Goal: Task Accomplishment & Management: Use online tool/utility

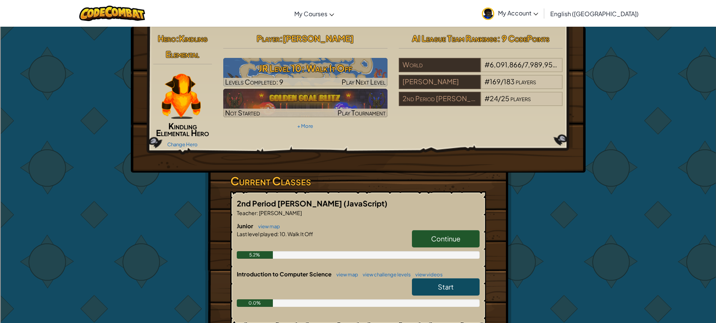
click at [199, 96] on img at bounding box center [181, 96] width 39 height 45
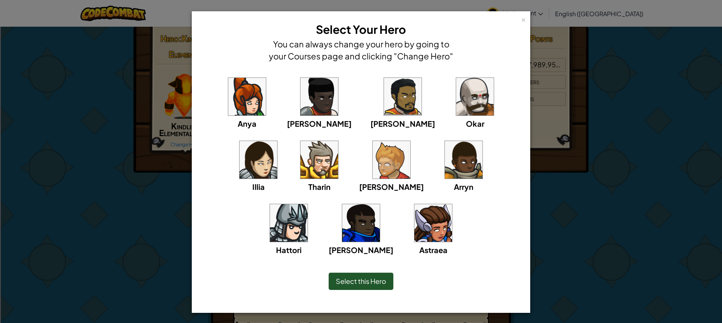
click at [379, 278] on span "Select this Hero" at bounding box center [361, 281] width 50 height 9
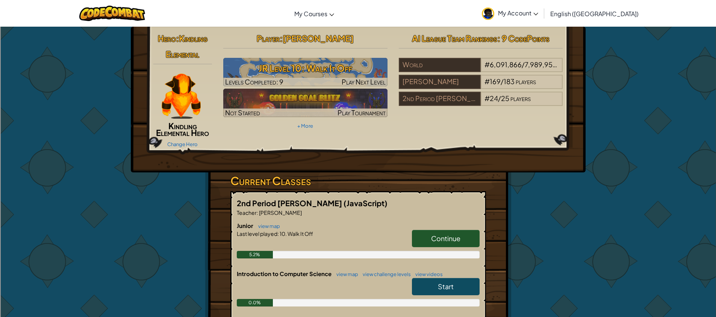
click at [189, 56] on span "Kindling Elemental" at bounding box center [187, 46] width 42 height 26
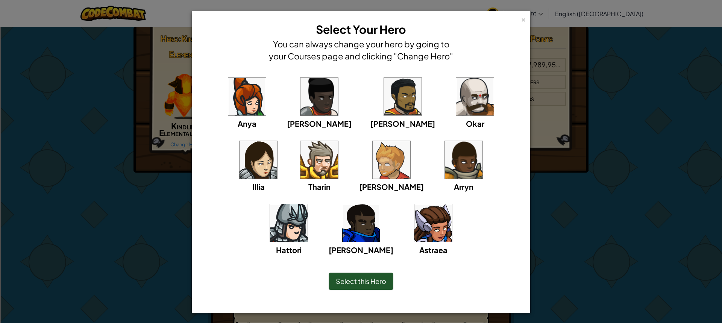
click at [143, 143] on div "× Select Your Hero You can always change your hero by going to your Courses pag…" at bounding box center [361, 161] width 722 height 323
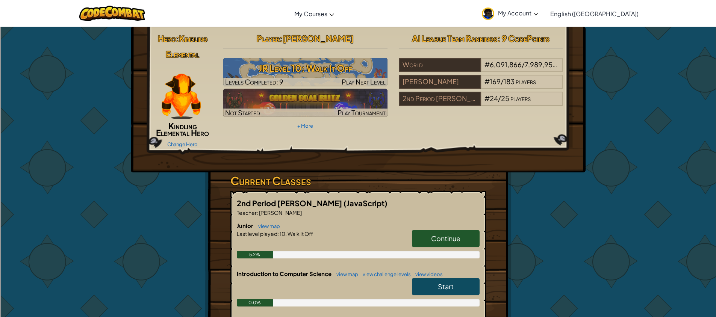
click at [187, 41] on span "Kindling Elemental" at bounding box center [187, 46] width 42 height 26
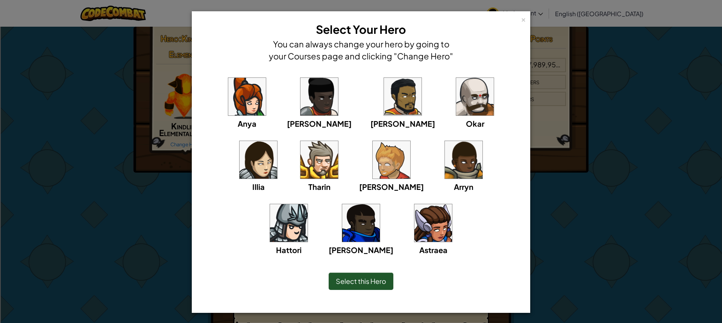
click at [383, 284] on div "Select this Hero" at bounding box center [361, 281] width 65 height 17
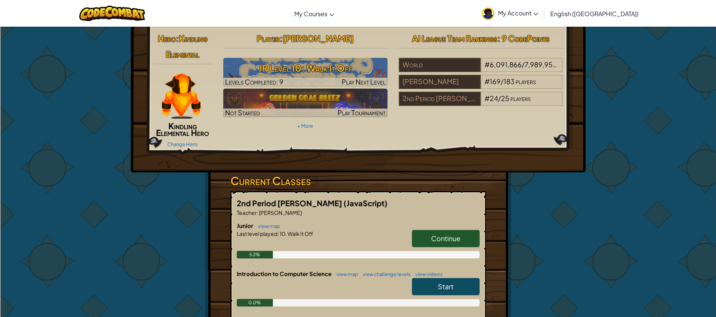
click at [446, 235] on span "Continue" at bounding box center [445, 238] width 29 height 9
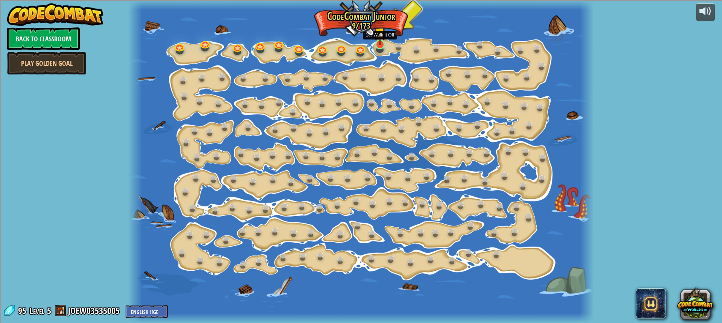
click at [376, 44] on img at bounding box center [380, 31] width 12 height 27
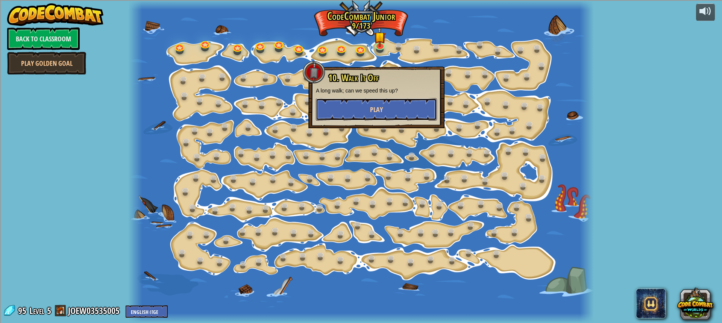
click at [378, 115] on button "Play" at bounding box center [376, 109] width 121 height 23
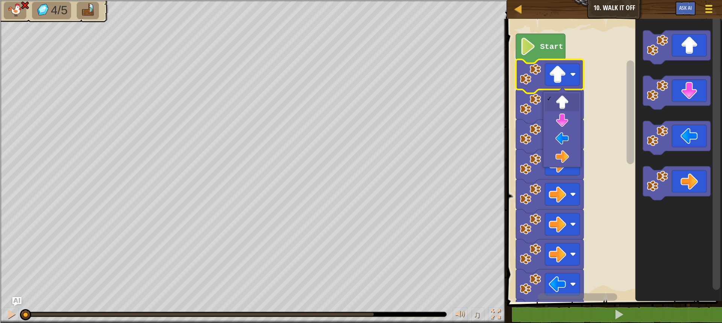
click at [710, 10] on div at bounding box center [708, 8] width 10 height 11
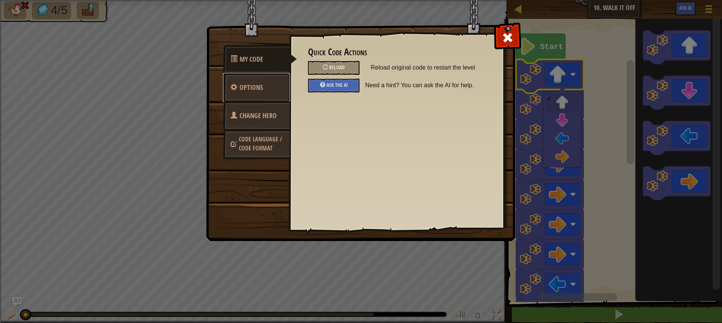
click at [287, 83] on link "Options" at bounding box center [256, 87] width 67 height 29
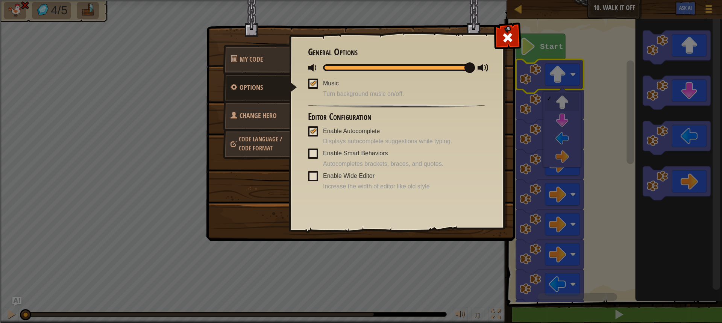
click at [275, 126] on link "Change Hero" at bounding box center [256, 115] width 67 height 29
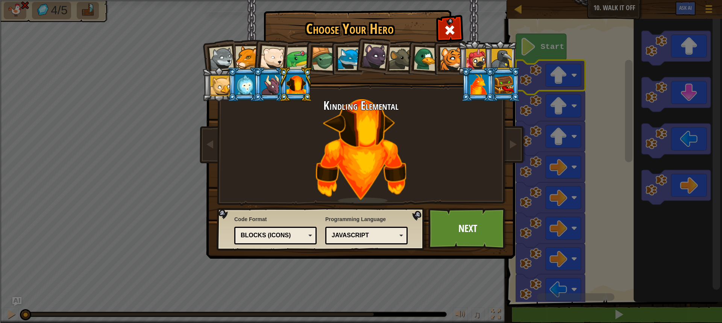
click at [471, 89] on div at bounding box center [479, 84] width 20 height 20
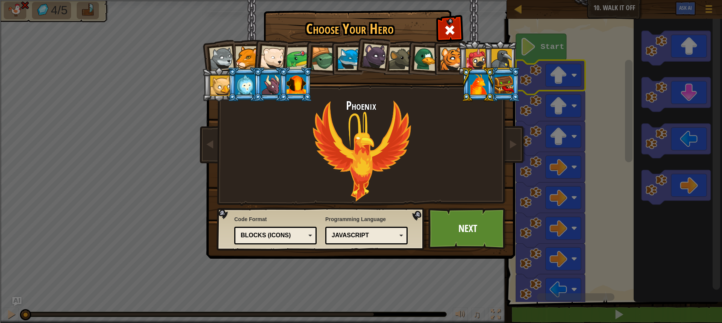
click at [506, 71] on li at bounding box center [504, 84] width 34 height 34
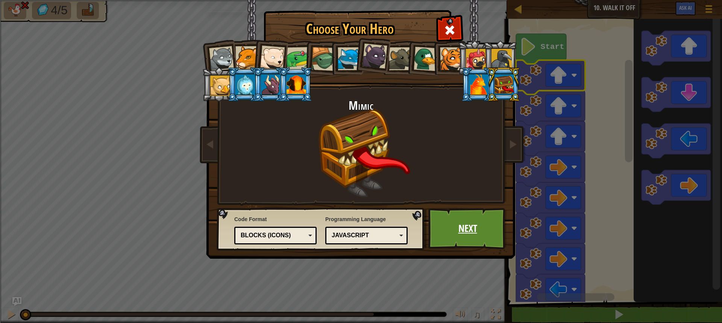
click at [486, 222] on link "Next" at bounding box center [467, 228] width 79 height 41
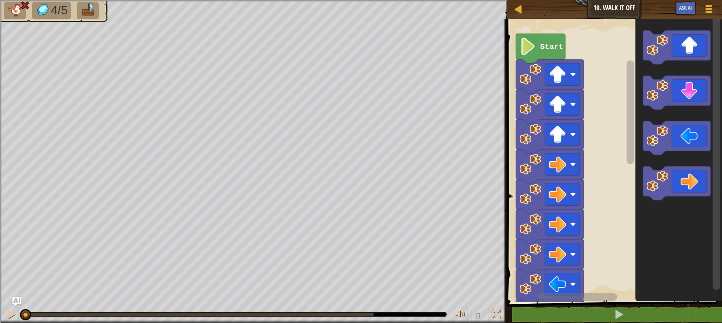
click at [716, 98] on icon "Blockly Workspace" at bounding box center [678, 158] width 87 height 287
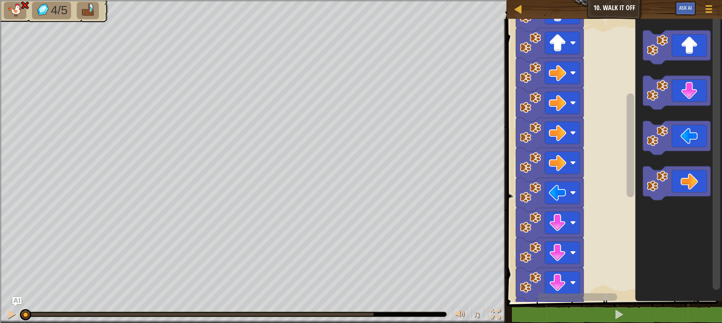
click at [630, 126] on rect "Blockly Workspace" at bounding box center [630, 145] width 8 height 104
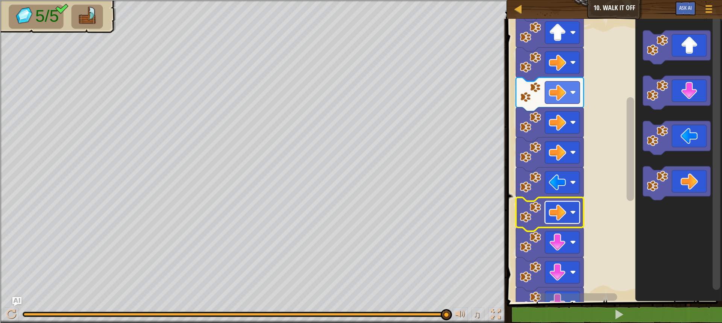
click at [564, 216] on image "Blockly Workspace" at bounding box center [557, 212] width 17 height 17
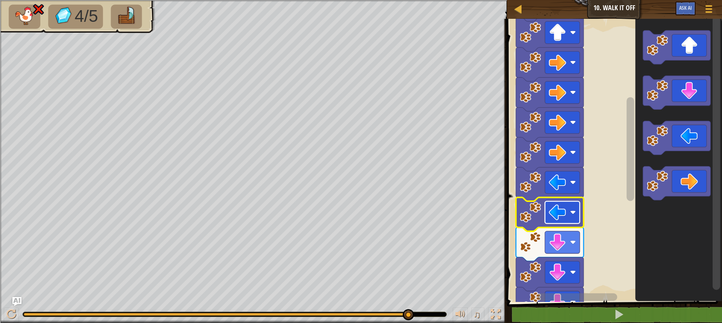
click at [558, 210] on image "Blockly Workspace" at bounding box center [557, 212] width 17 height 17
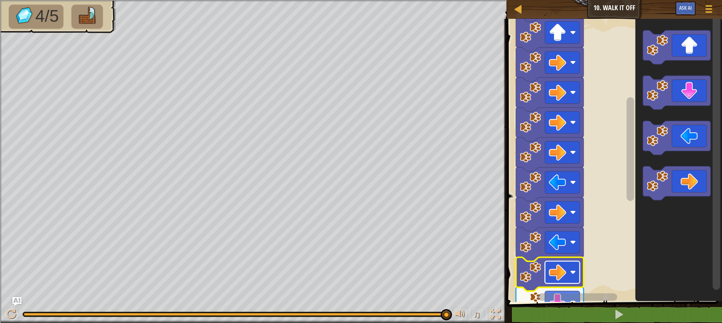
click at [561, 279] on image "Blockly Workspace" at bounding box center [557, 272] width 17 height 17
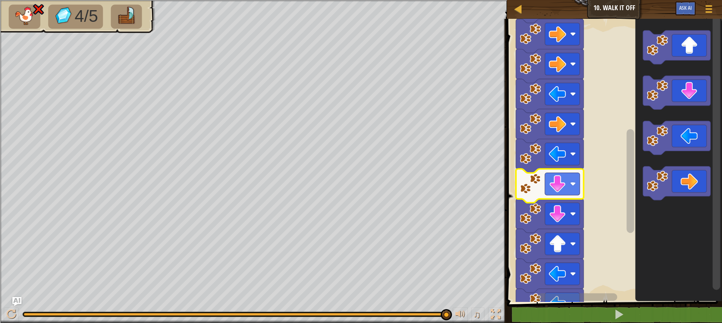
click at [629, 204] on rect "Blockly Workspace" at bounding box center [630, 181] width 8 height 104
click at [559, 187] on image "Blockly Workspace" at bounding box center [557, 183] width 17 height 17
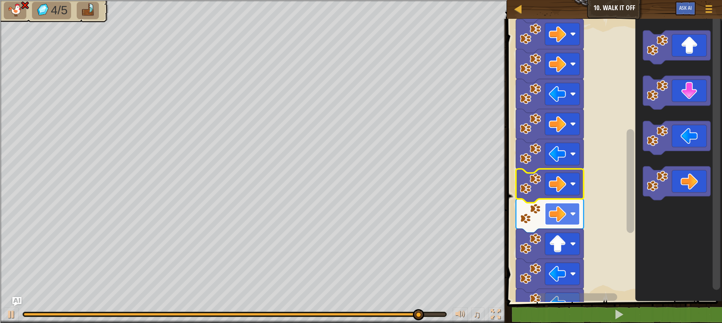
click at [567, 218] on rect "Blockly Workspace" at bounding box center [562, 214] width 35 height 22
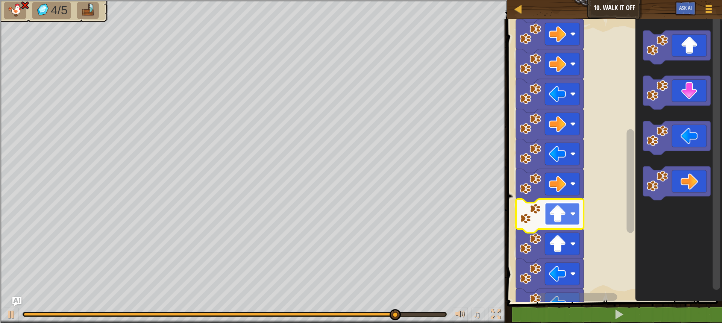
click at [569, 222] on rect "Blockly Workspace" at bounding box center [562, 214] width 35 height 22
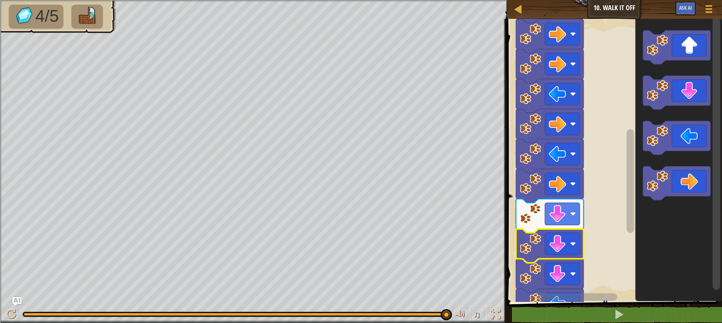
click at [555, 295] on rect "Blockly Workspace" at bounding box center [578, 297] width 80 height 8
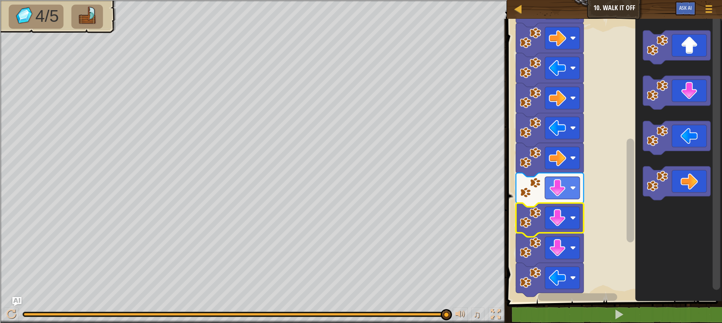
click at [629, 232] on rect "Blockly Workspace" at bounding box center [630, 190] width 8 height 104
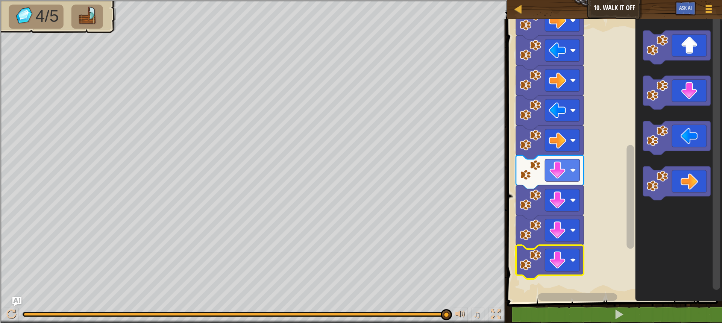
click at [619, 202] on rect "Blockly Workspace" at bounding box center [613, 158] width 217 height 287
click at [518, 5] on div at bounding box center [517, 8] width 9 height 9
